Goal: Check status

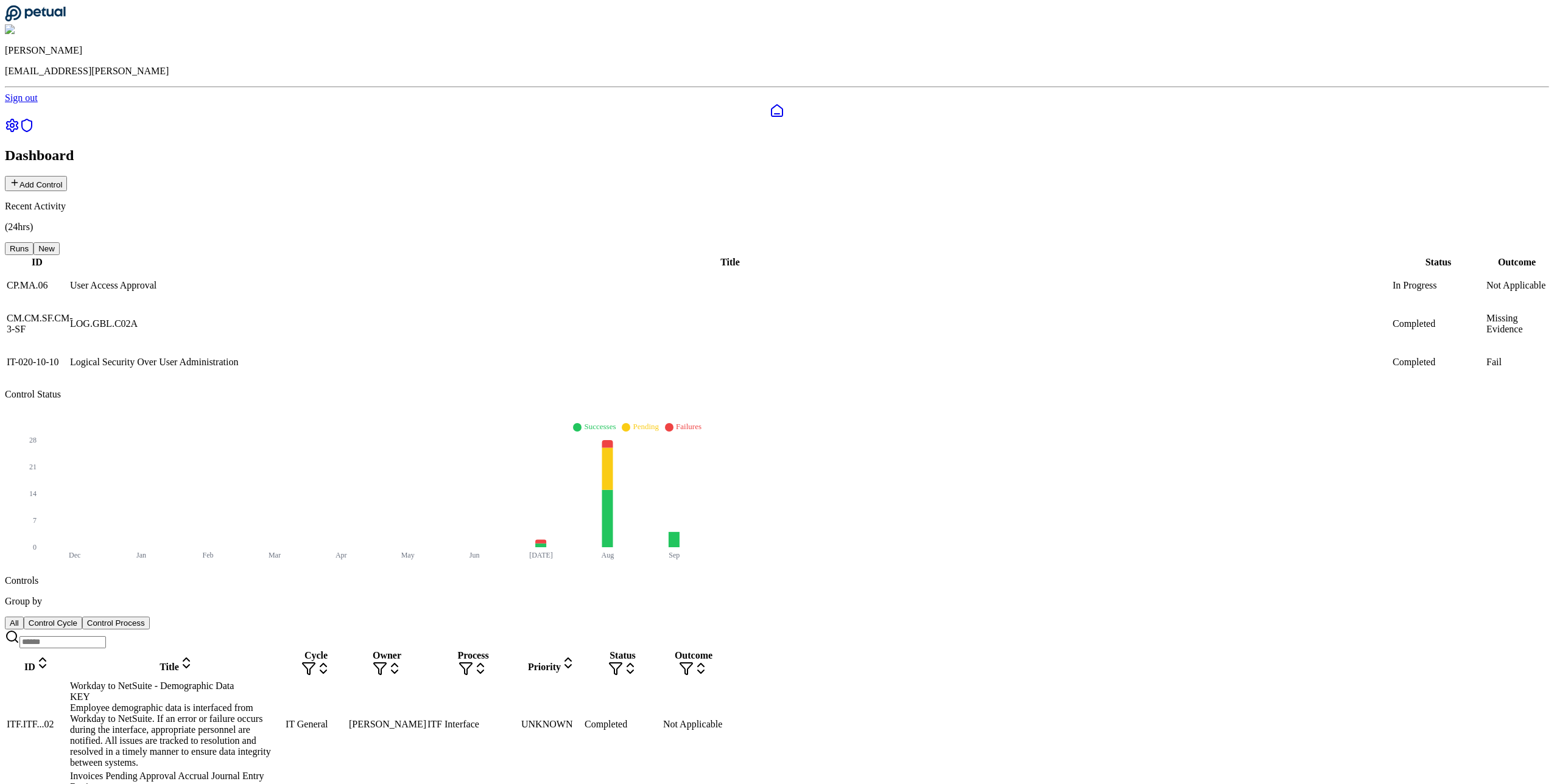
click at [283, 702] on div "Employee demographic data is interfaced from Workday to NetSuite. If an error o…" at bounding box center [176, 735] width 213 height 66
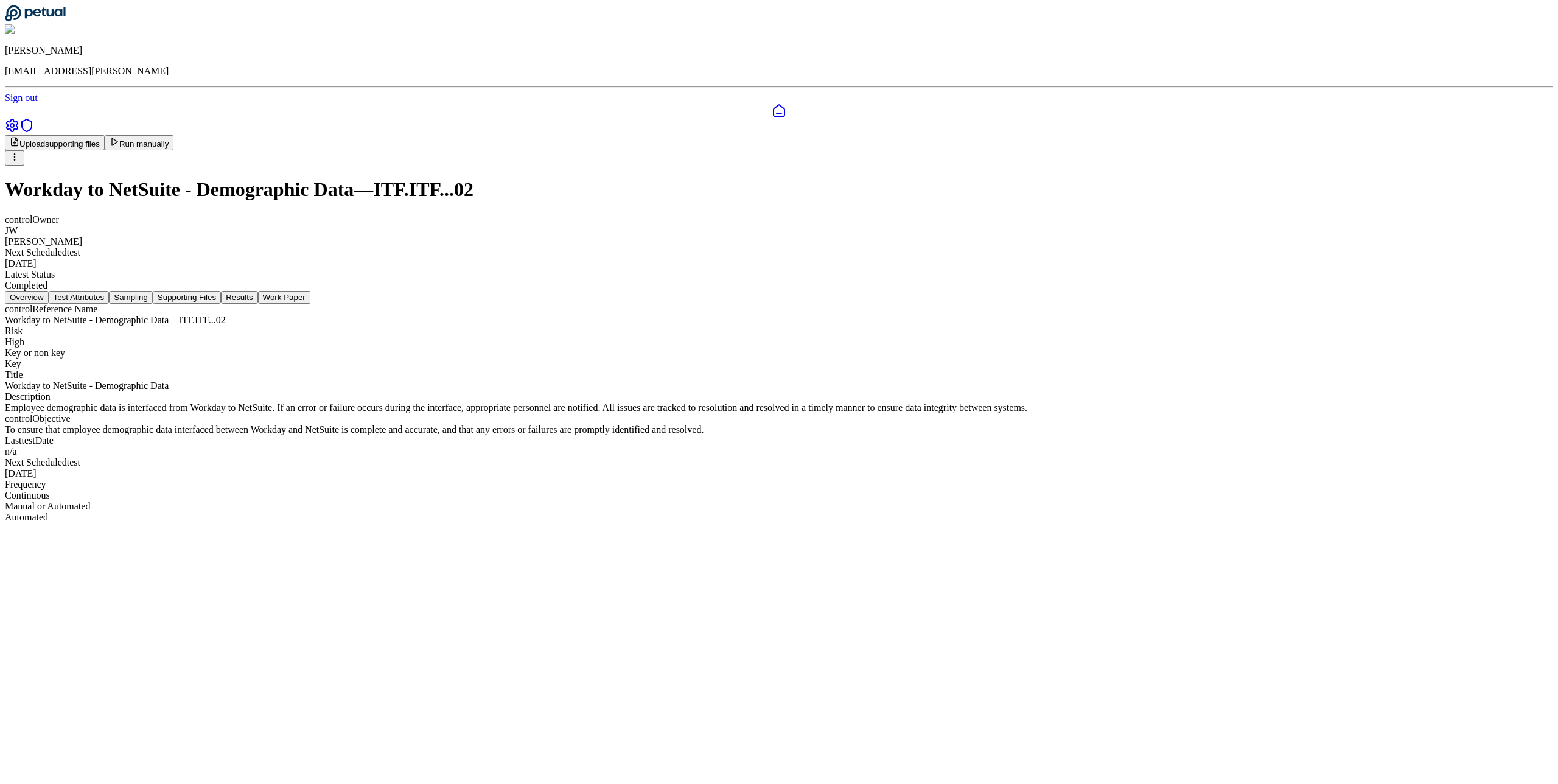
click at [257, 291] on button "Results" at bounding box center [239, 297] width 37 height 13
